Goal: Information Seeking & Learning: Check status

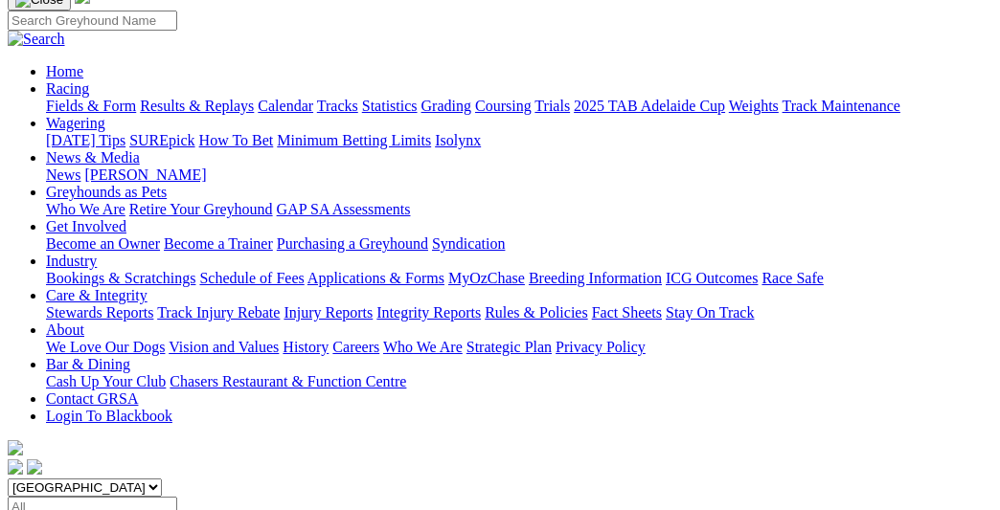
scroll to position [192, 0]
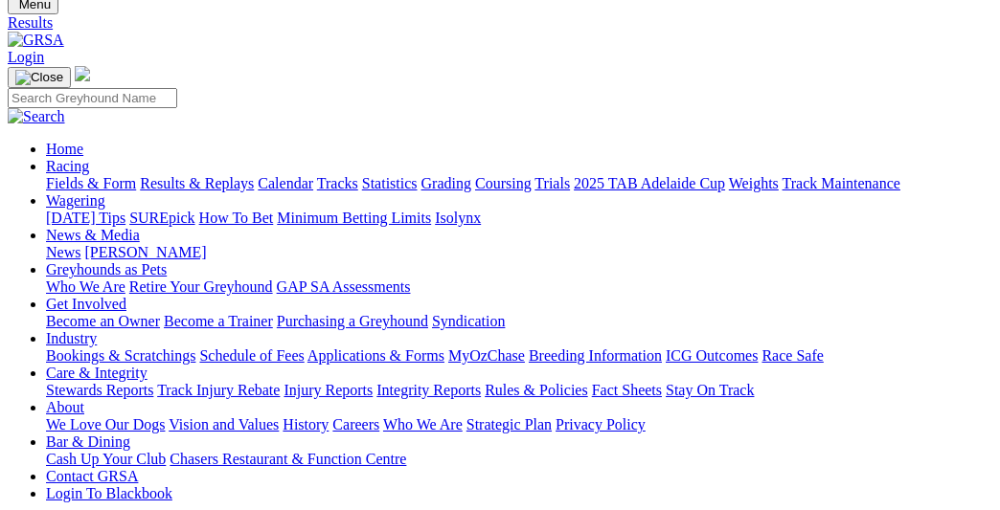
scroll to position [96, 0]
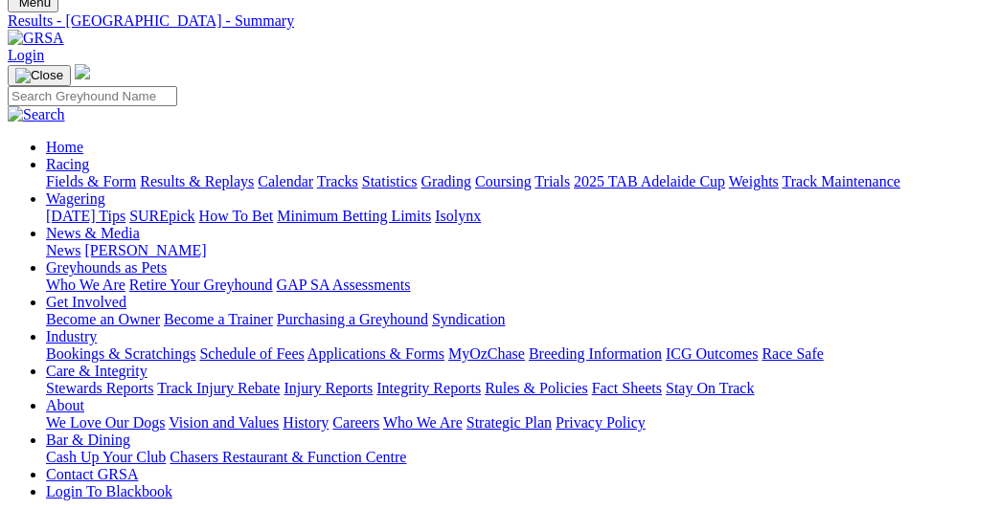
scroll to position [96, 0]
